Goal: Task Accomplishment & Management: Complete application form

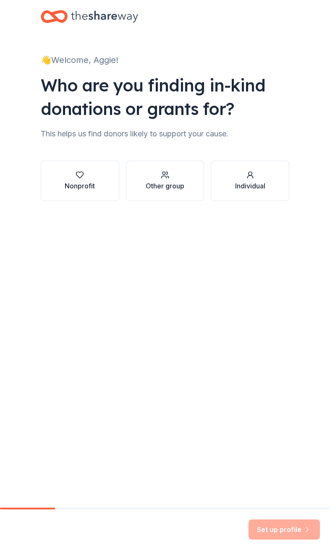
click at [67, 192] on button "Nonprofit" at bounding box center [80, 181] width 78 height 40
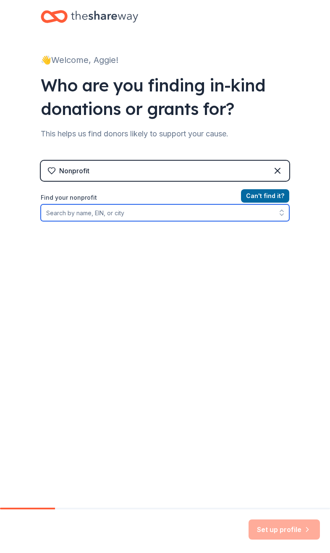
click at [229, 215] on input "Find your nonprofit" at bounding box center [165, 212] width 248 height 17
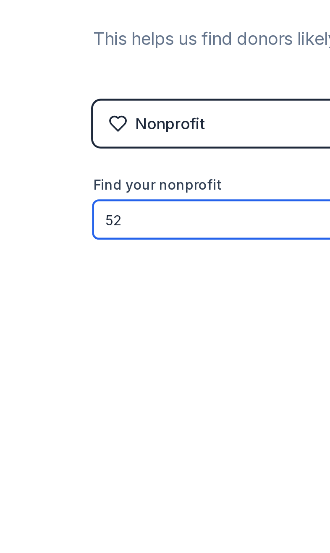
type input "52-"
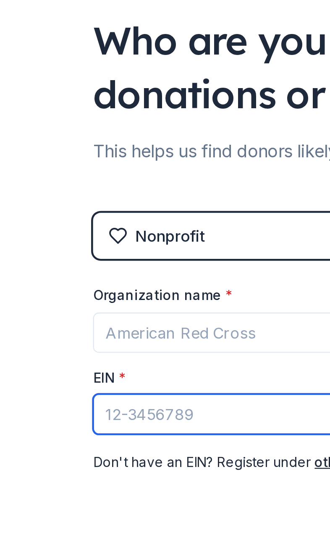
click at [83, 240] on input "EIN *" at bounding box center [99, 249] width 116 height 18
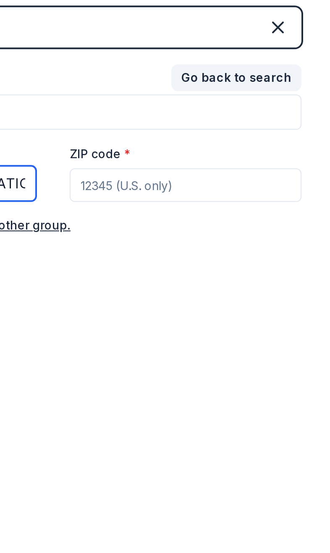
type input "[US_EMPLOYER_IDENTIFICATION_NUMBER]"
click at [173, 241] on input "ZIP code *" at bounding box center [231, 249] width 116 height 17
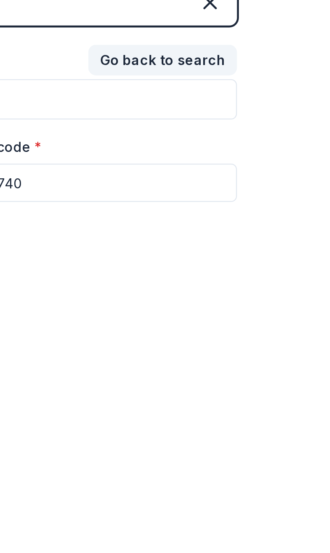
type input "21740"
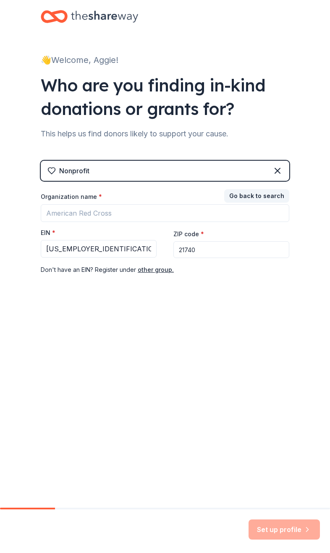
click at [290, 526] on div "Set up profile" at bounding box center [283, 529] width 71 height 20
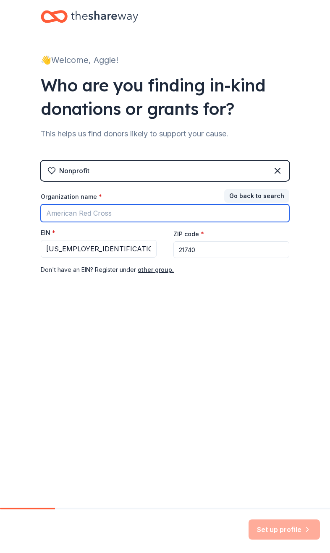
click at [185, 216] on input "Organization name *" at bounding box center [165, 213] width 248 height 18
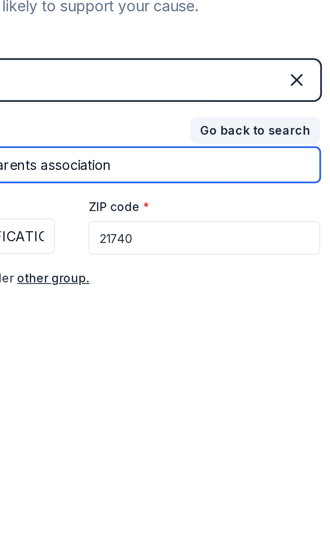
type input "saint [PERSON_NAME] parents association"
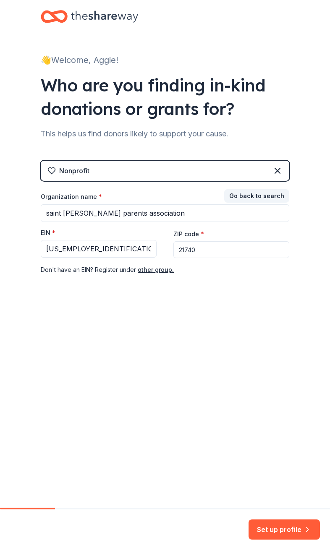
click at [288, 529] on button "Set up profile" at bounding box center [283, 529] width 71 height 20
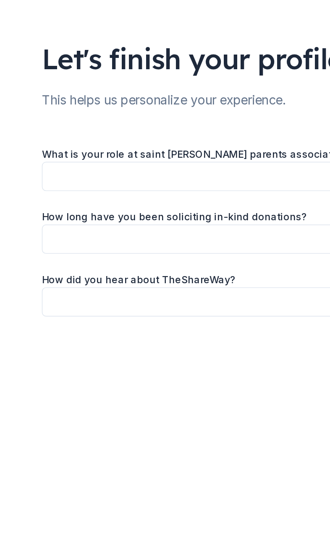
click at [144, 127] on button "button" at bounding box center [165, 136] width 248 height 18
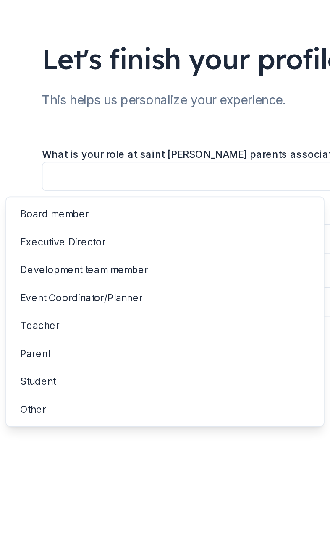
click at [76, 204] on div "Event Coordinator/Planner" at bounding box center [64, 209] width 73 height 10
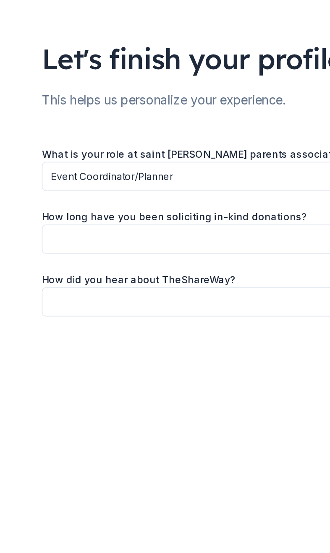
click at [115, 165] on button "button" at bounding box center [165, 174] width 248 height 18
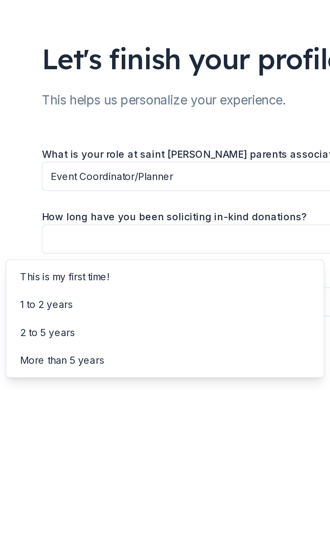
click at [45, 222] on div "2 to 5 years" at bounding box center [115, 230] width 188 height 17
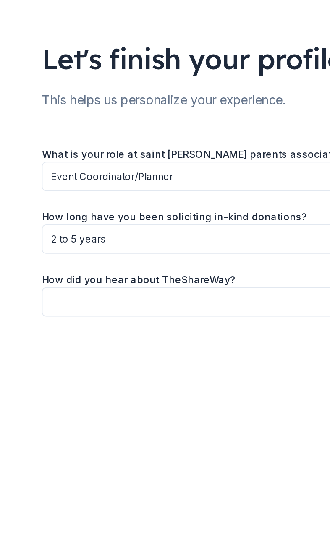
click at [85, 169] on span "2 to 5 years" at bounding box center [159, 174] width 226 height 10
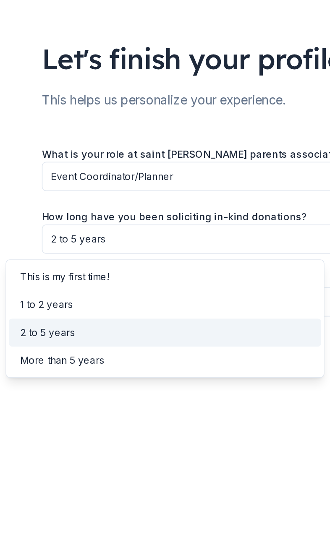
click at [78, 238] on div "More than 5 years" at bounding box center [115, 246] width 188 height 17
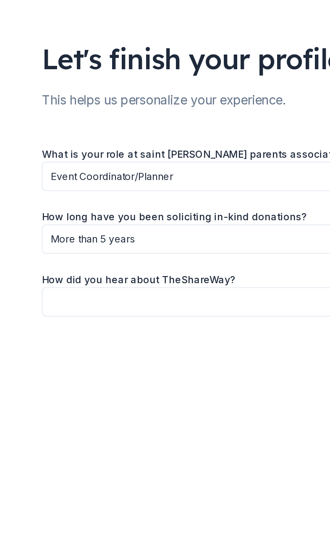
click at [104, 203] on button "button" at bounding box center [165, 212] width 248 height 18
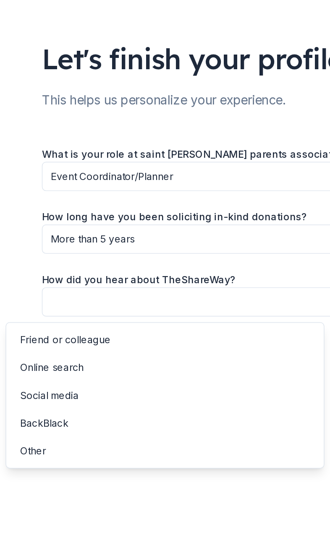
click at [48, 246] on div "Online search" at bounding box center [47, 251] width 38 height 10
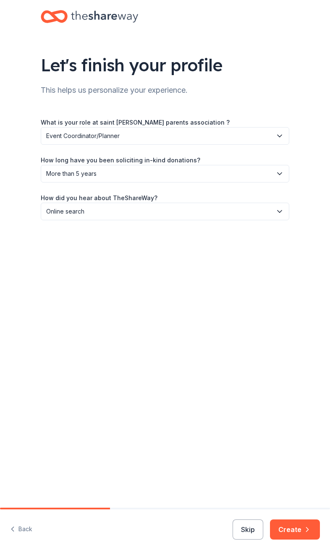
click at [298, 531] on button "Create" at bounding box center [295, 529] width 50 height 20
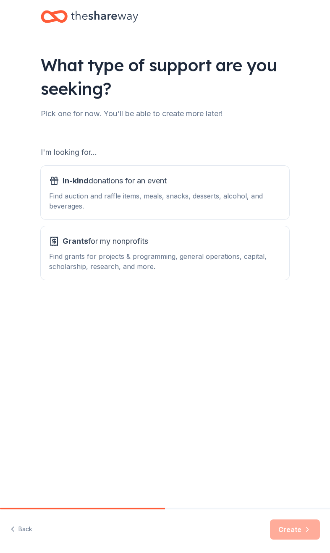
click at [233, 190] on div "In-kind donations for an event Find auction and raffle items, meals, snacks, de…" at bounding box center [165, 192] width 232 height 37
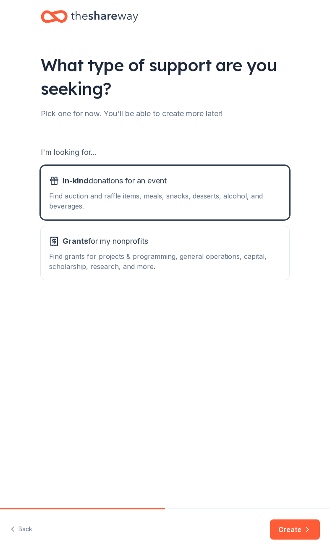
click at [297, 536] on button "Create" at bounding box center [295, 529] width 50 height 20
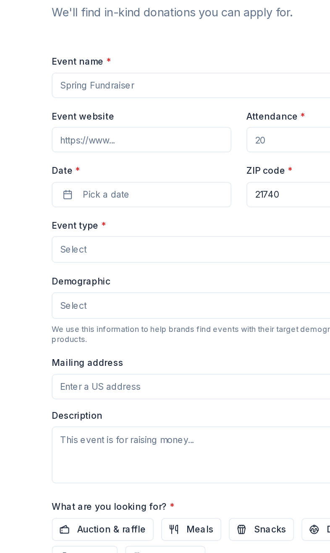
click at [125, 130] on input "Event name *" at bounding box center [165, 138] width 248 height 17
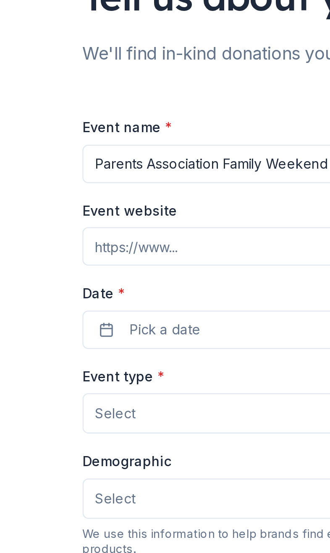
type input "Parents Association Family Weekend"
click at [105, 166] on input "Event website" at bounding box center [100, 174] width 119 height 17
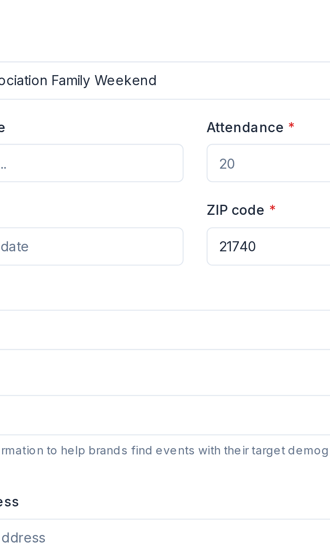
click at [170, 166] on input "Attendance *" at bounding box center [229, 174] width 119 height 17
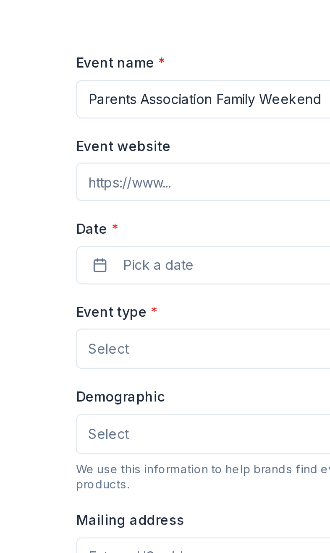
type input "100"
click at [100, 203] on button "Pick a date" at bounding box center [100, 211] width 119 height 17
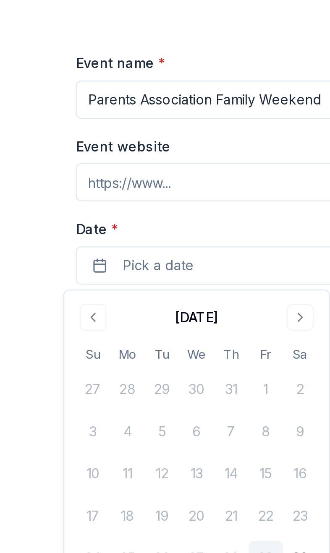
click at [133, 228] on button "Go to next month" at bounding box center [139, 234] width 12 height 12
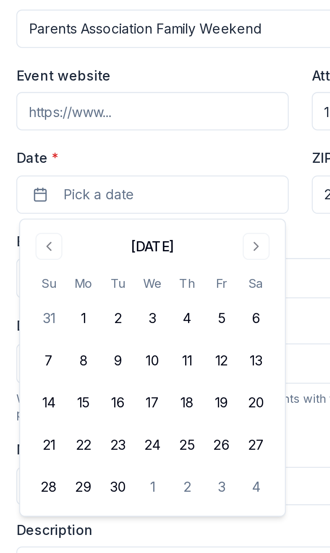
click at [138, 313] on button "27" at bounding box center [145, 320] width 15 height 15
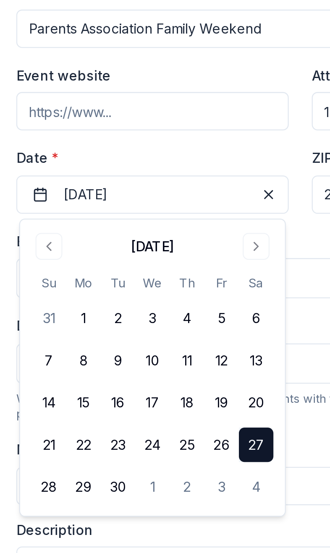
click at [101, 191] on label "Date *" at bounding box center [100, 195] width 119 height 8
click at [101, 203] on button "[DATE]" at bounding box center [100, 211] width 119 height 17
click at [146, 206] on span "button" at bounding box center [151, 211] width 10 height 10
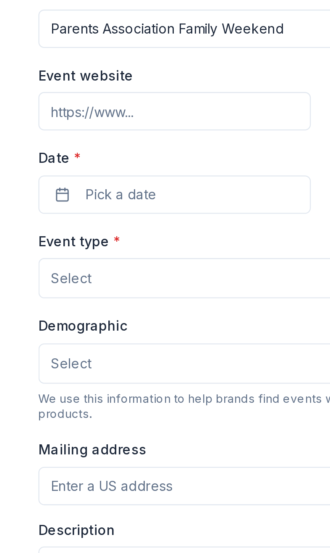
click at [103, 239] on button "Select" at bounding box center [165, 248] width 248 height 18
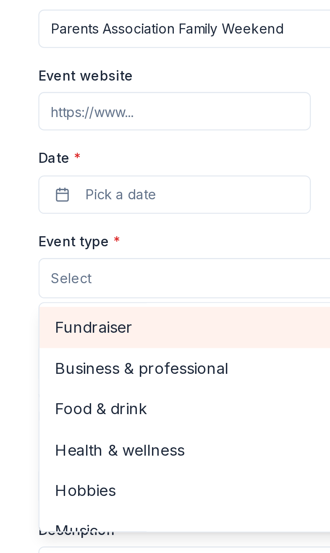
click at [55, 263] on span "Fundraiser" at bounding box center [165, 268] width 234 height 11
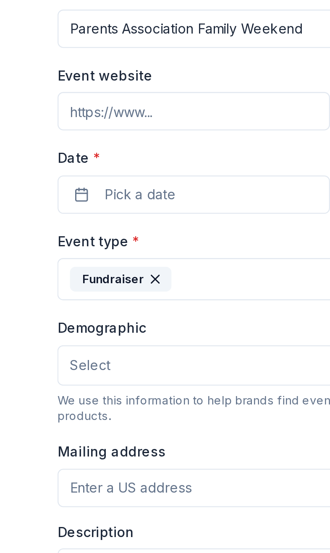
click at [92, 277] on button "Select" at bounding box center [165, 286] width 248 height 18
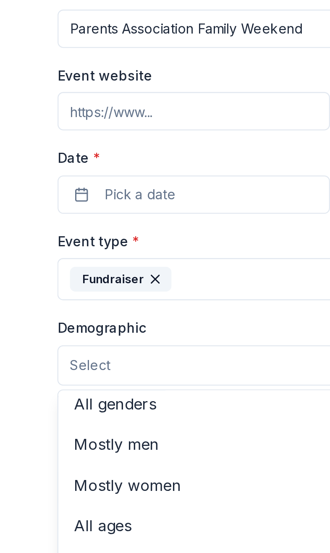
scroll to position [5, 0]
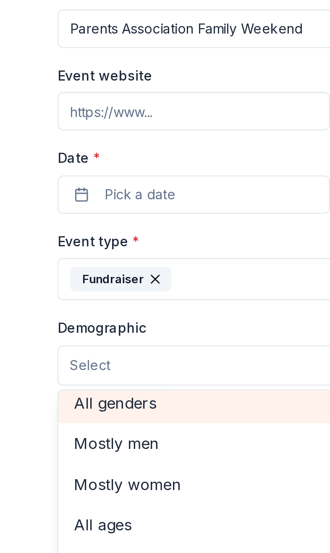
click at [67, 297] on span "All genders" at bounding box center [165, 302] width 234 height 11
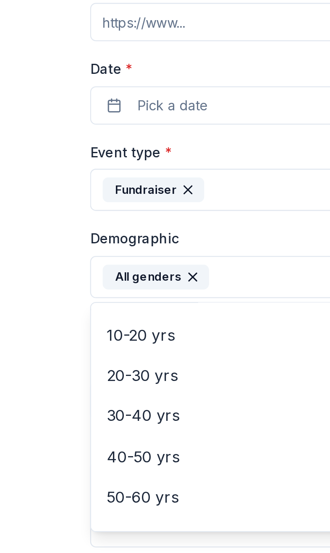
scroll to position [70, 0]
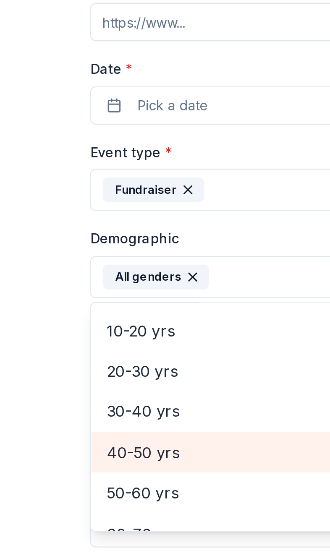
click at [79, 318] on span "40-50 yrs" at bounding box center [165, 323] width 234 height 11
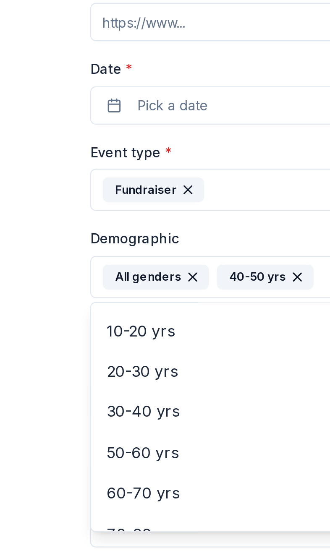
click at [94, 297] on div "30-40 yrs" at bounding box center [165, 306] width 248 height 18
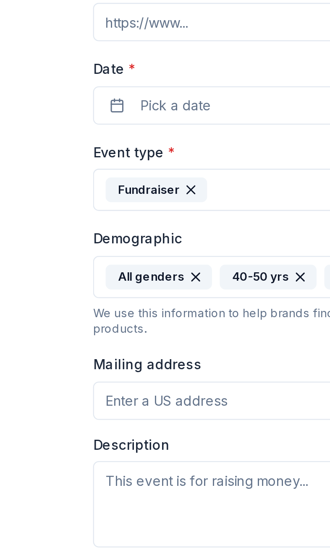
scroll to position [40, 0]
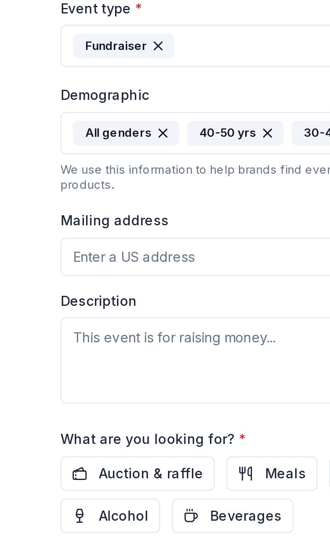
click at [96, 293] on input "Mailing address" at bounding box center [137, 301] width 192 height 17
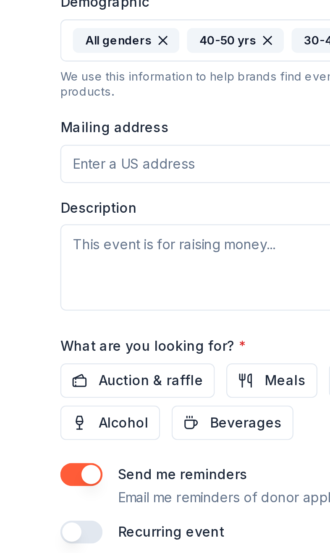
type input "[STREET_ADDRESS]"
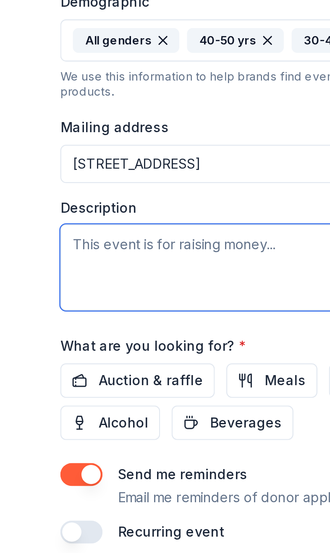
click at [109, 328] on textarea at bounding box center [165, 347] width 248 height 38
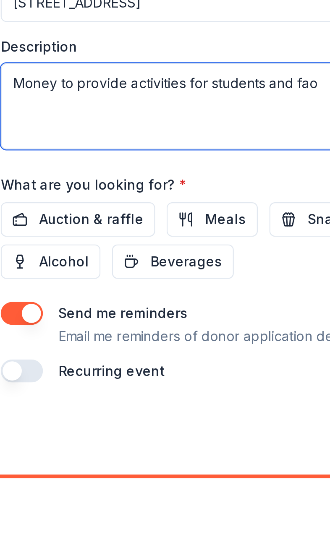
type textarea "Money to provide activities for students and fao"
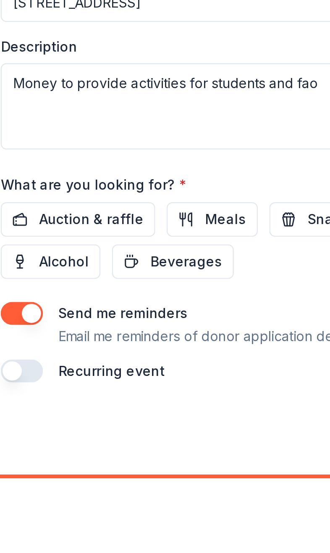
click at [57, 391] on span "Auction & raffle" at bounding box center [80, 396] width 46 height 10
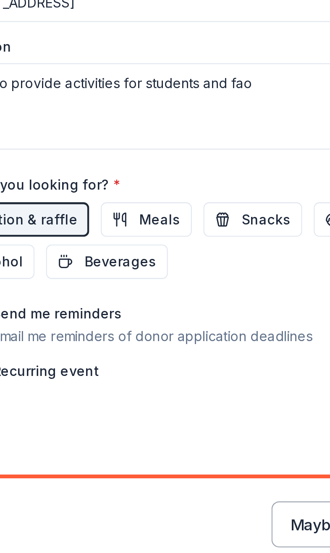
click at [130, 391] on span "Meals" at bounding box center [139, 396] width 18 height 10
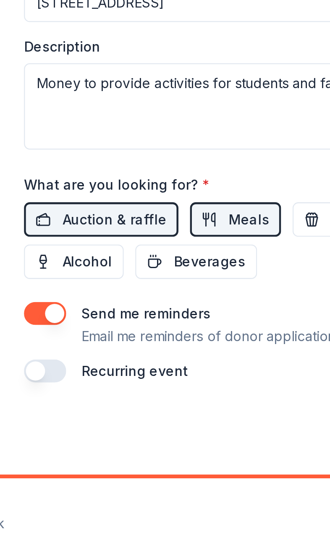
click at [106, 409] on span "Beverages" at bounding box center [121, 414] width 31 height 10
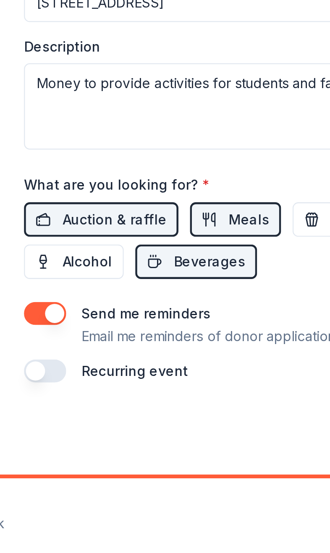
click at [57, 409] on span "Alcohol" at bounding box center [68, 414] width 22 height 10
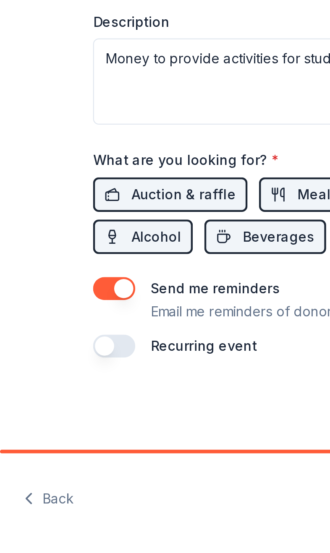
click at [50, 457] on button "button" at bounding box center [50, 462] width 18 height 10
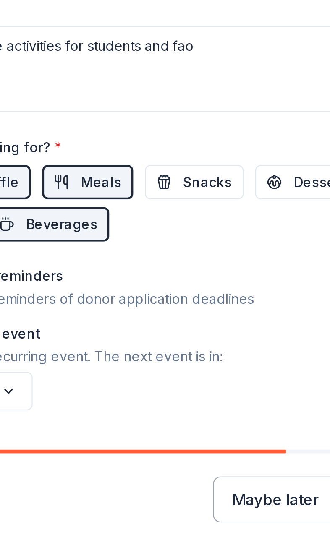
scroll to position [49, 0]
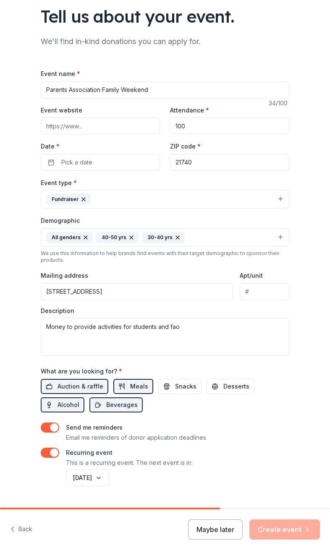
click at [297, 523] on div "Maybe later Create event" at bounding box center [254, 529] width 132 height 20
click at [121, 132] on input "Event website" at bounding box center [100, 125] width 119 height 17
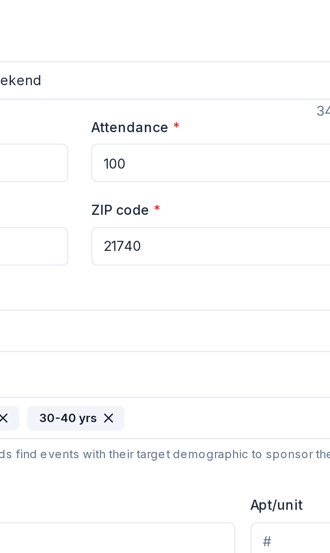
type input "[DOMAIN_NAME]"
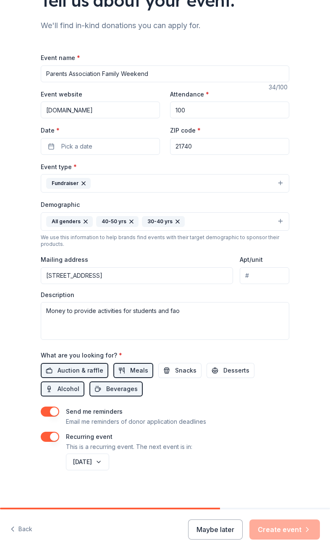
scroll to position [65, 0]
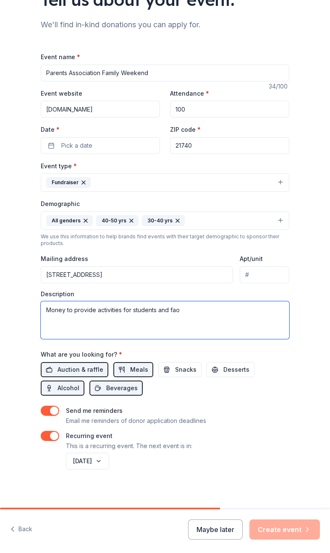
click at [229, 328] on textarea "Money to provide activities for students and fao" at bounding box center [165, 320] width 248 height 38
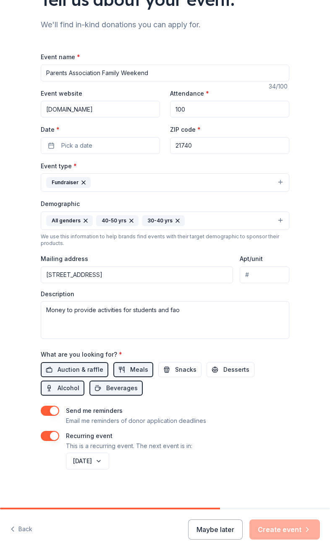
click at [289, 533] on div "Maybe later Create event" at bounding box center [254, 529] width 132 height 20
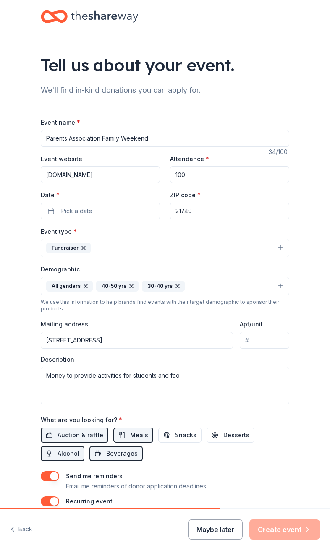
scroll to position [0, 0]
click at [100, 193] on label "Date *" at bounding box center [100, 195] width 119 height 8
click at [100, 203] on button "Pick a date" at bounding box center [100, 211] width 119 height 17
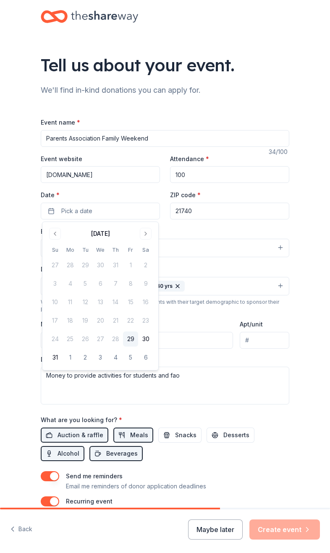
click at [149, 233] on button "Go to next month" at bounding box center [146, 234] width 12 height 12
click at [152, 322] on button "27" at bounding box center [145, 320] width 15 height 15
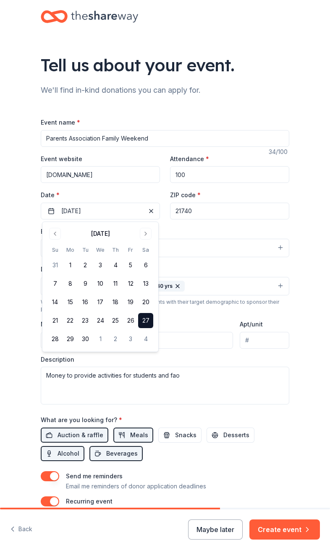
click at [262, 253] on button "Fundraiser" at bounding box center [165, 248] width 248 height 18
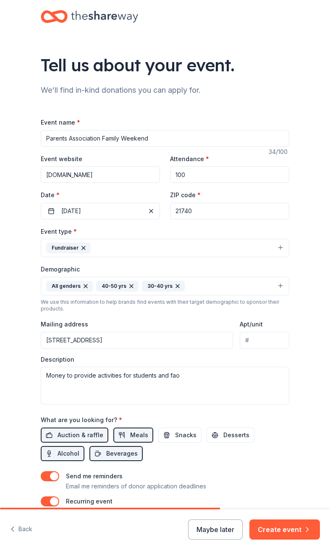
click at [140, 172] on input "[DOMAIN_NAME]" at bounding box center [100, 174] width 119 height 17
click at [290, 534] on button "Create event" at bounding box center [284, 529] width 70 height 20
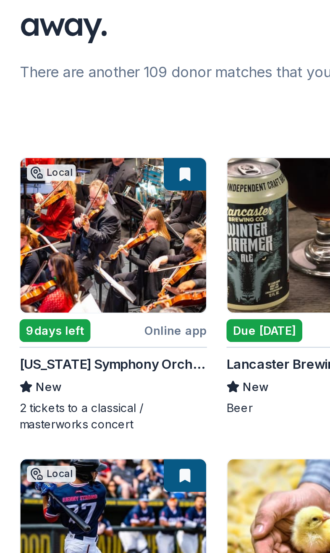
scroll to position [7, 0]
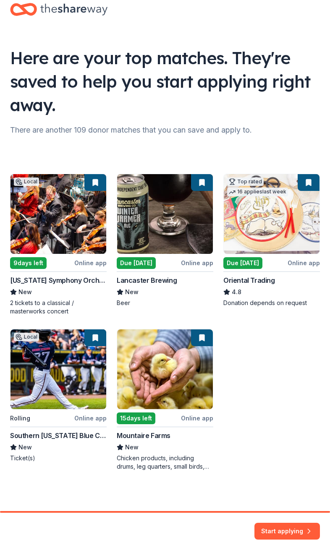
click at [48, 236] on div "Local 9 days left Online app [US_STATE] Symphony Orchestra New 2 tickets to a c…" at bounding box center [165, 322] width 310 height 297
click at [37, 250] on div "Local 9 days left Online app [US_STATE] Symphony Orchestra New 2 tickets to a c…" at bounding box center [165, 322] width 310 height 297
click at [284, 535] on button "Start applying" at bounding box center [286, 527] width 65 height 17
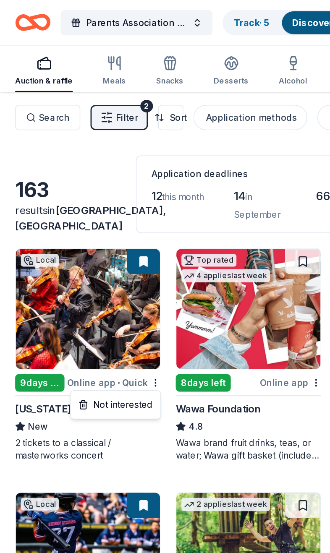
click at [81, 224] on html "[GEOGRAPHIC_DATA] [STREET_ADDRESS] [STREET_ADDRESS] [STREET_ADDRESS] [STREET_AD…" at bounding box center [165, 276] width 330 height 553
click at [73, 271] on div "[US_STATE] Symphony Orchestra" at bounding box center [58, 271] width 96 height 10
click at [39, 253] on div "9 days left" at bounding box center [26, 254] width 33 height 12
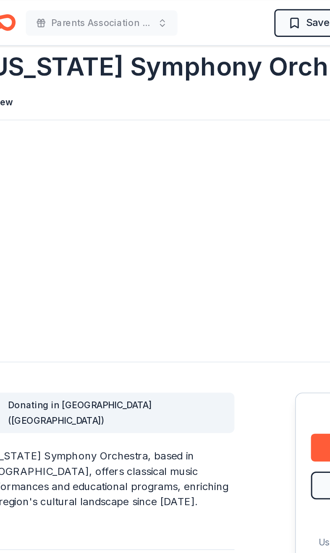
scroll to position [14, 0]
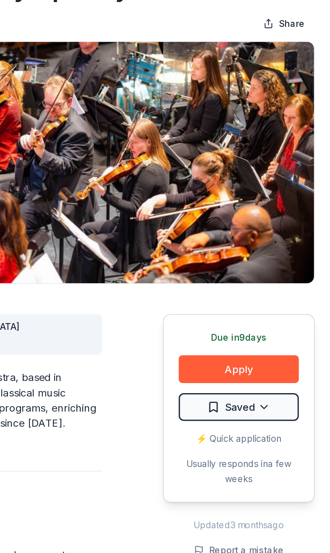
click at [229, 288] on button "Apply" at bounding box center [269, 297] width 80 height 18
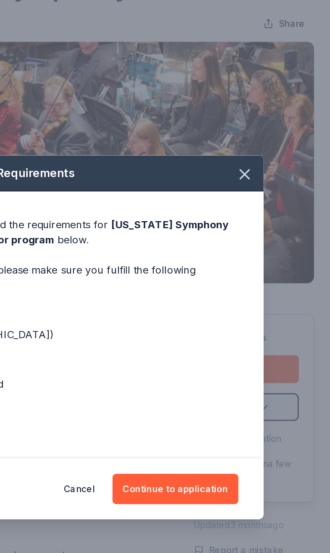
click at [185, 367] on button "Continue to application" at bounding box center [226, 377] width 83 height 20
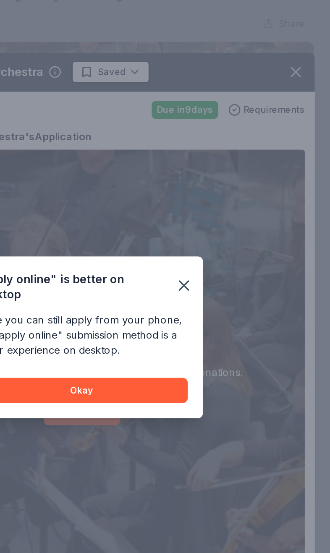
click at [224, 233] on button "button" at bounding box center [233, 242] width 18 height 18
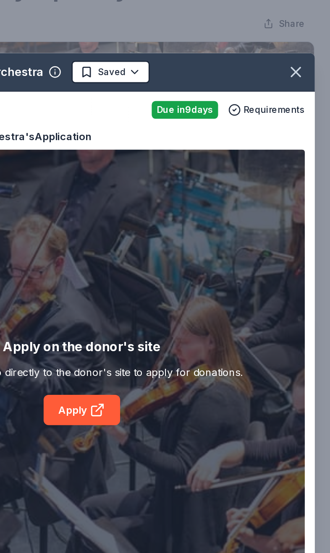
click at [172, 322] on icon at bounding box center [175, 325] width 6 height 6
